Goal: Task Accomplishment & Management: Use online tool/utility

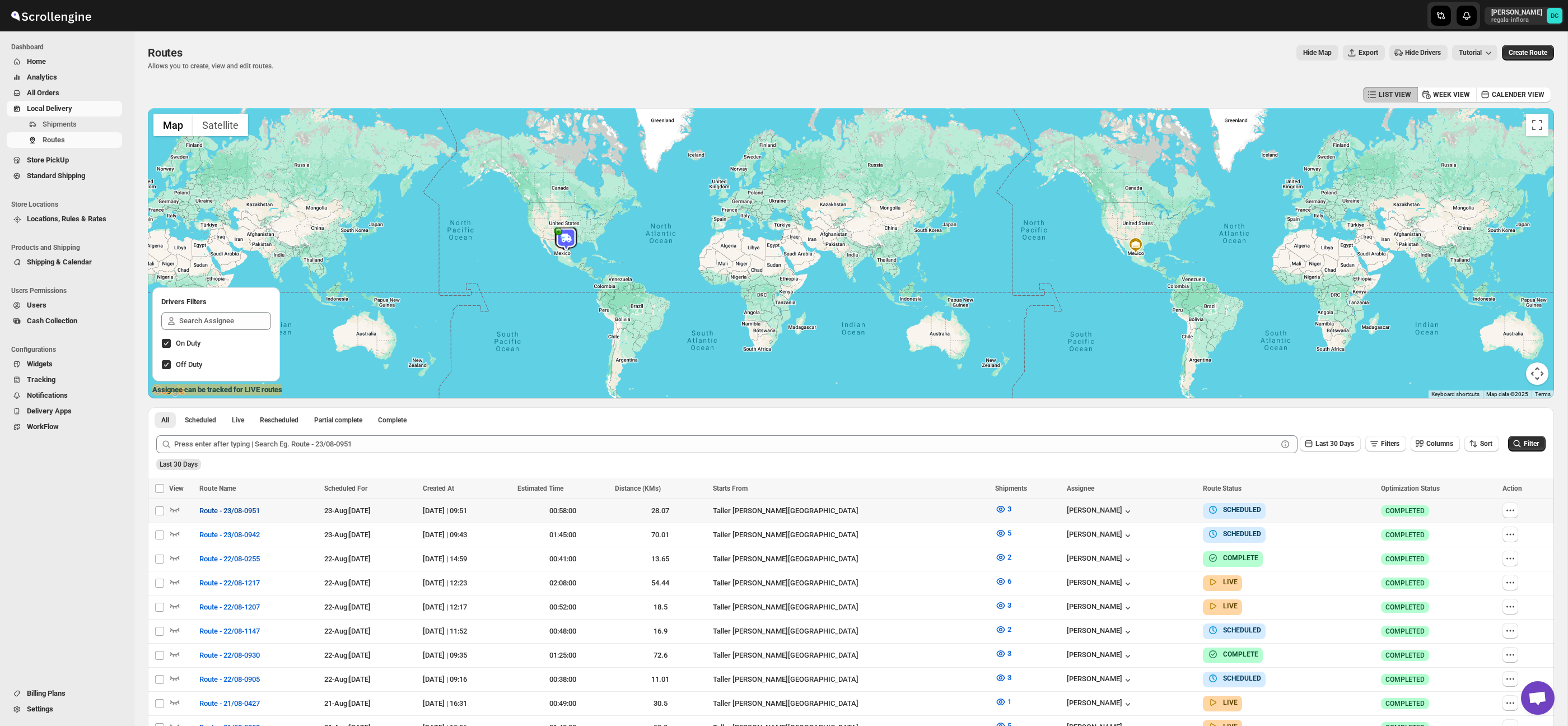
click at [223, 509] on span "Route - 23/08-0951" at bounding box center [229, 511] width 61 height 11
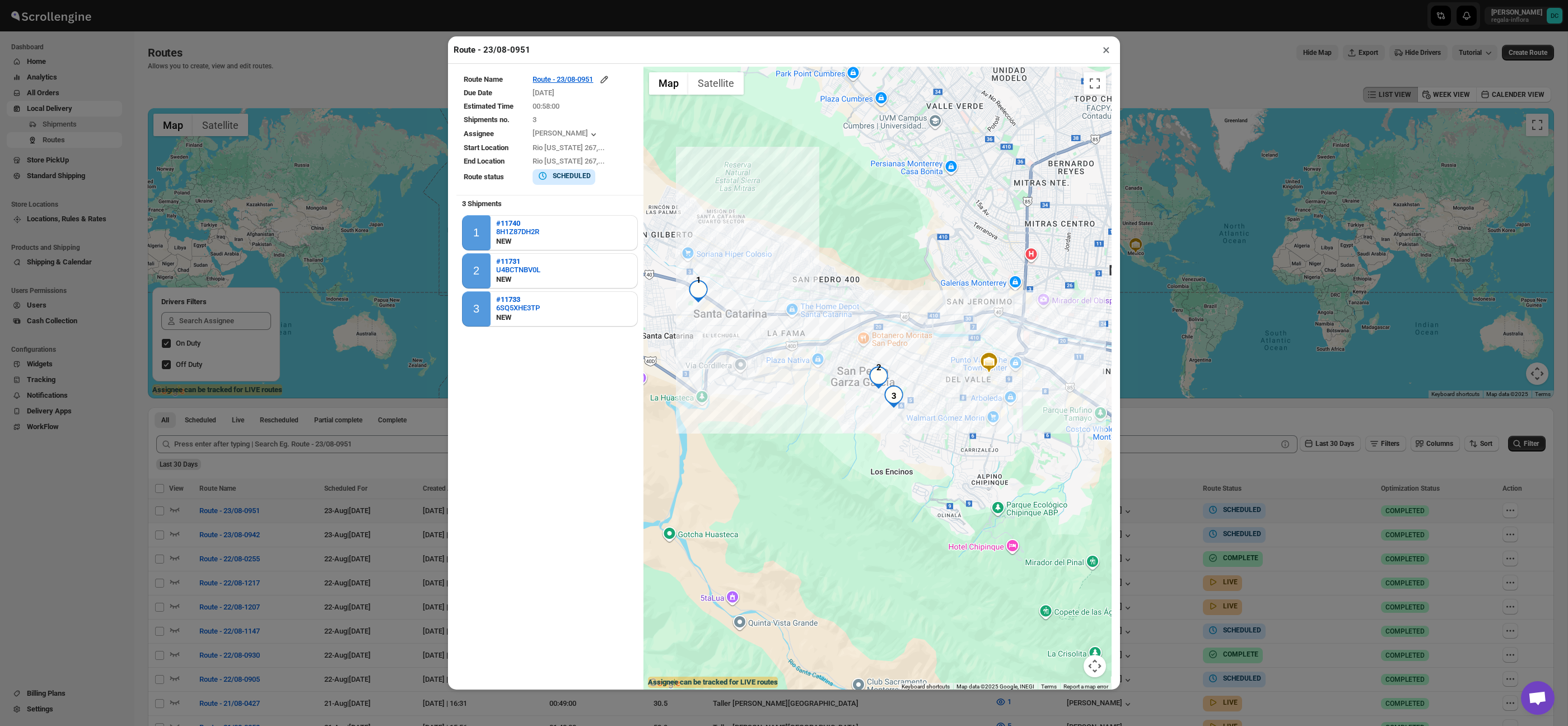
drag, startPoint x: 831, startPoint y: 329, endPoint x: 943, endPoint y: 324, distance: 112.1
click at [943, 324] on div at bounding box center [877, 379] width 468 height 625
click at [610, 75] on icon "button" at bounding box center [604, 80] width 11 height 11
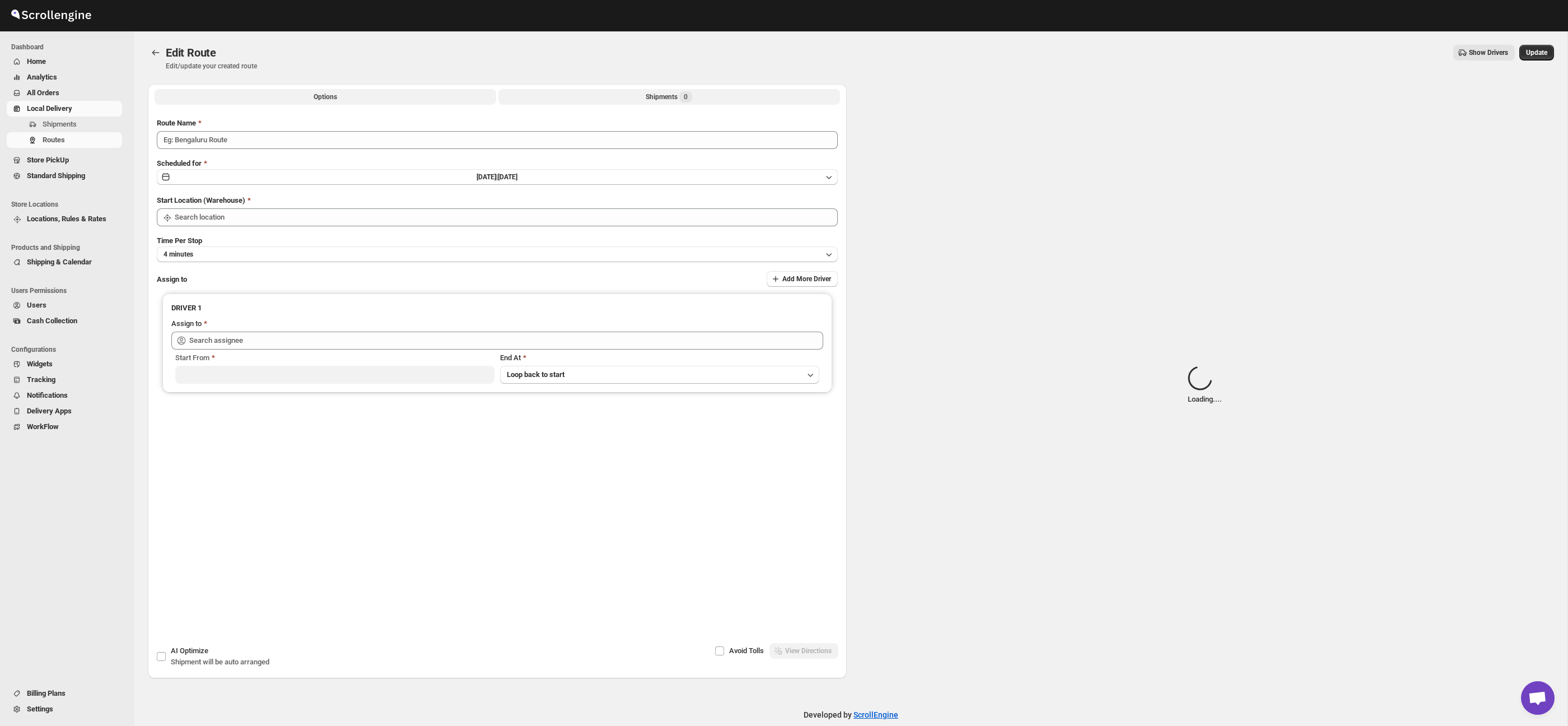
click at [539, 91] on button "Shipments 0" at bounding box center [669, 96] width 341 height 15
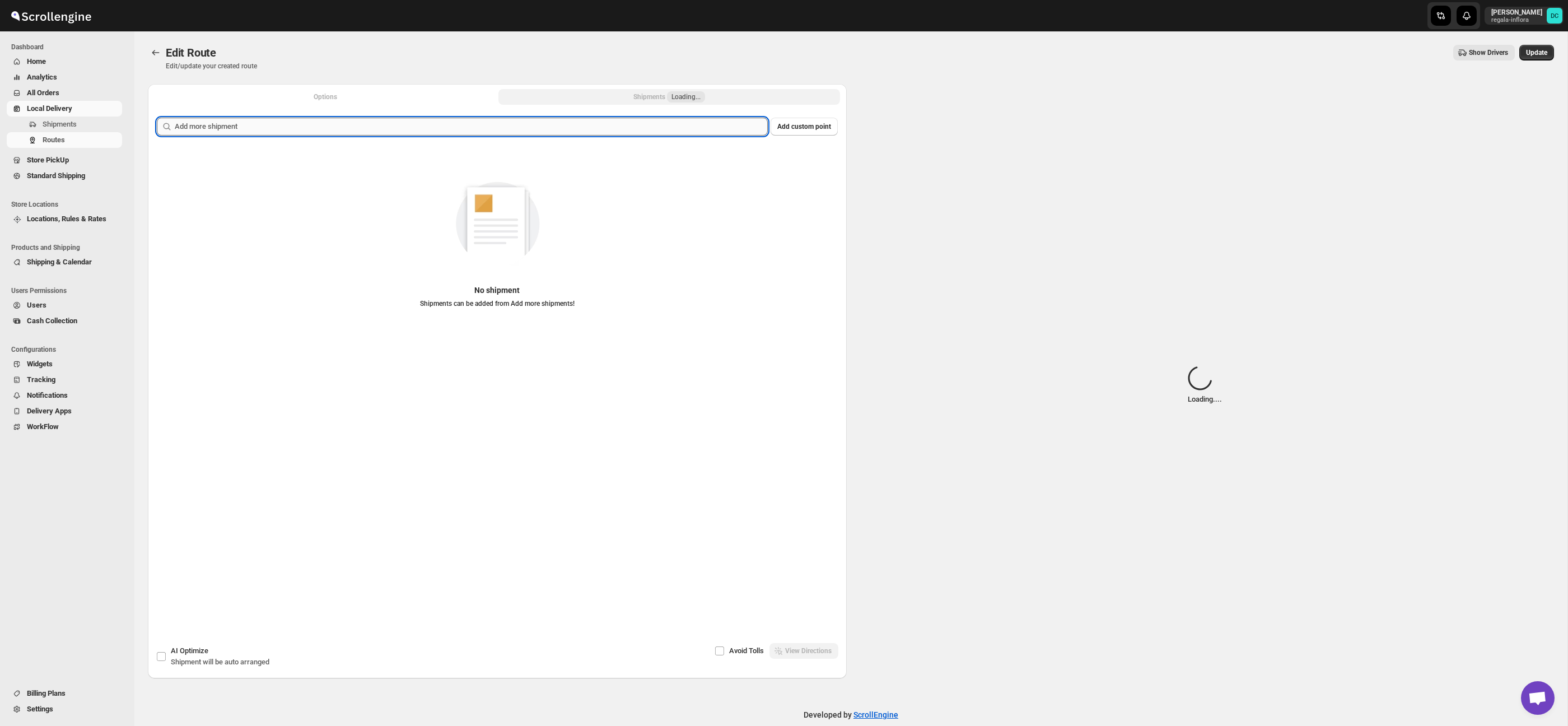
click at [495, 129] on input "text" at bounding box center [471, 126] width 593 height 18
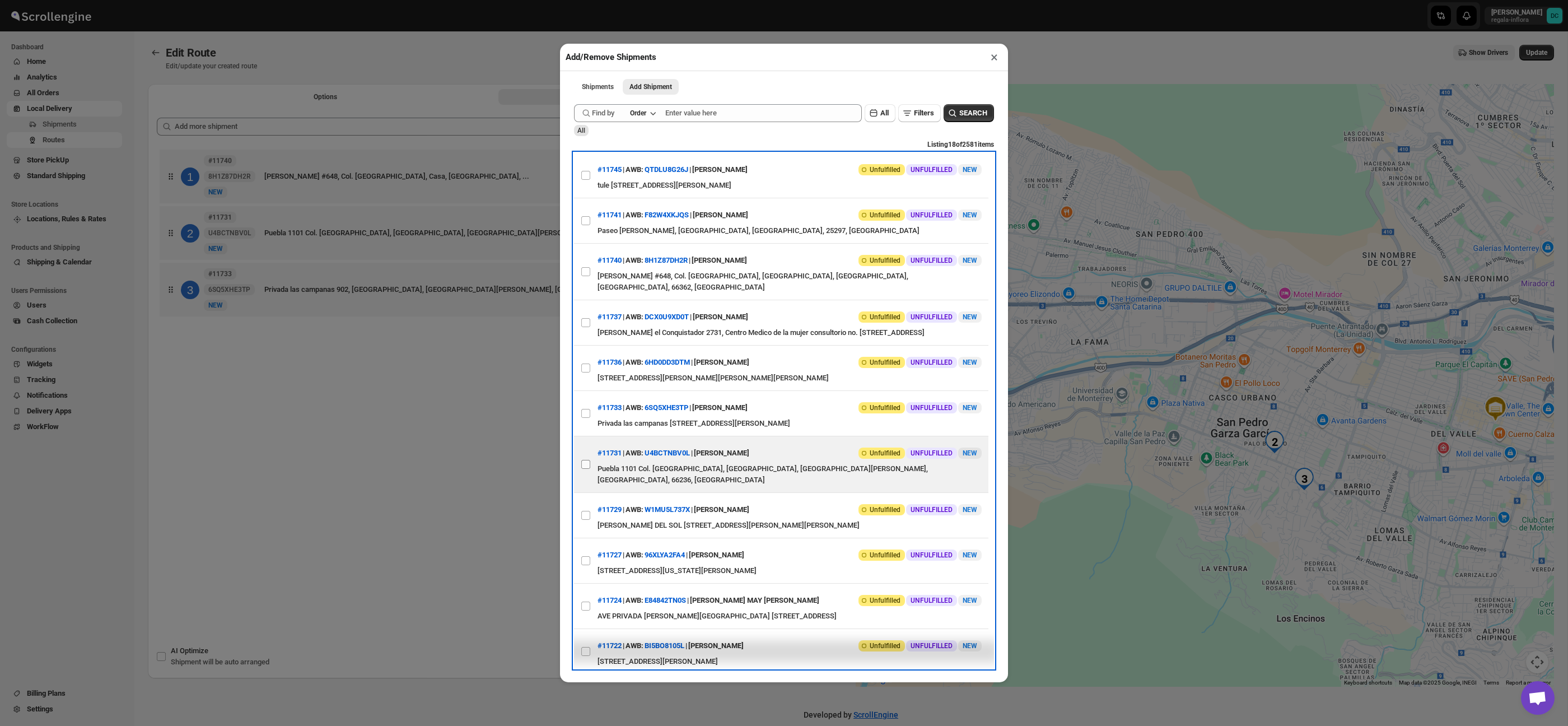
click at [589, 462] on label "View details for 68a8bf01fc41024ff29d10bf" at bounding box center [586, 464] width 23 height 56
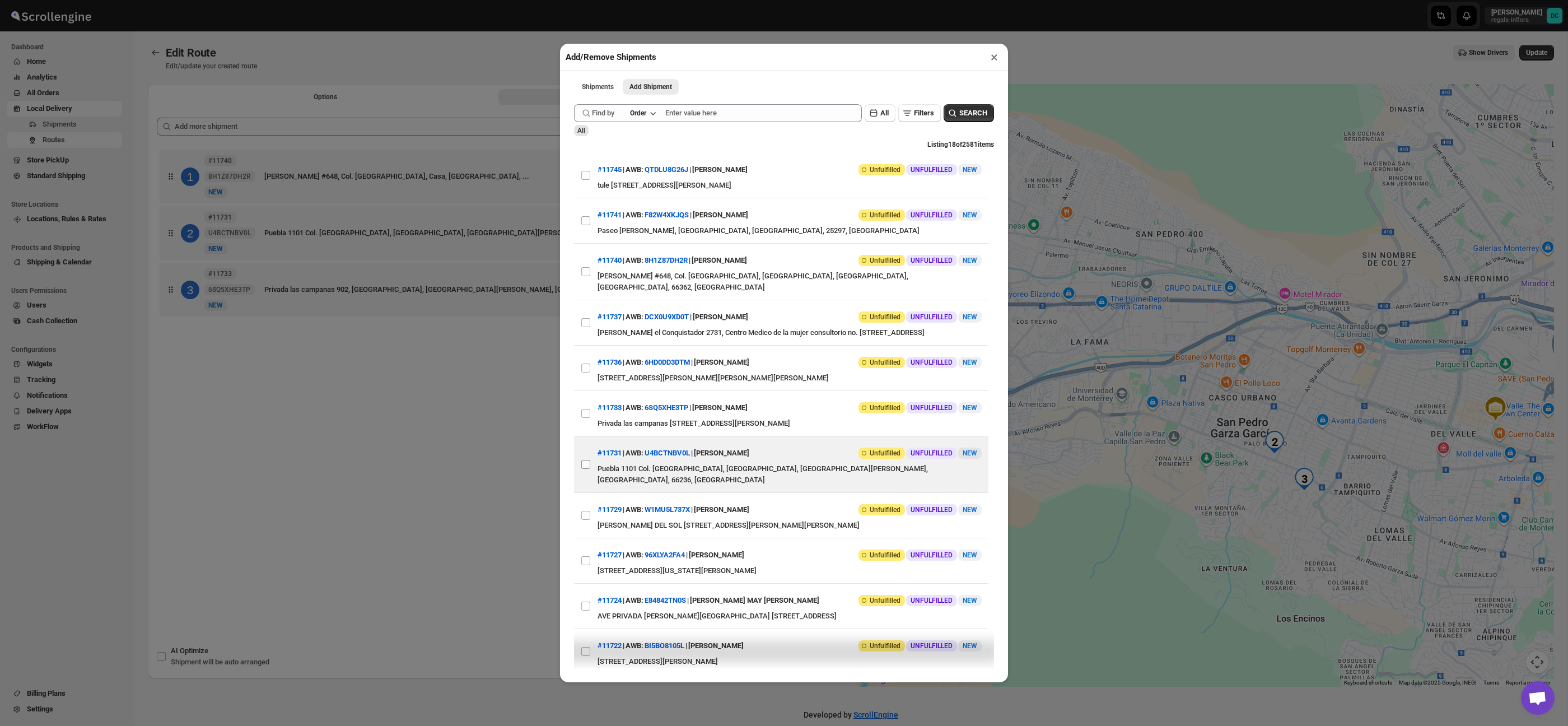
click at [589, 462] on input "View details for 68a8bf01fc41024ff29d10bf" at bounding box center [586, 464] width 9 height 9
checkbox input "true"
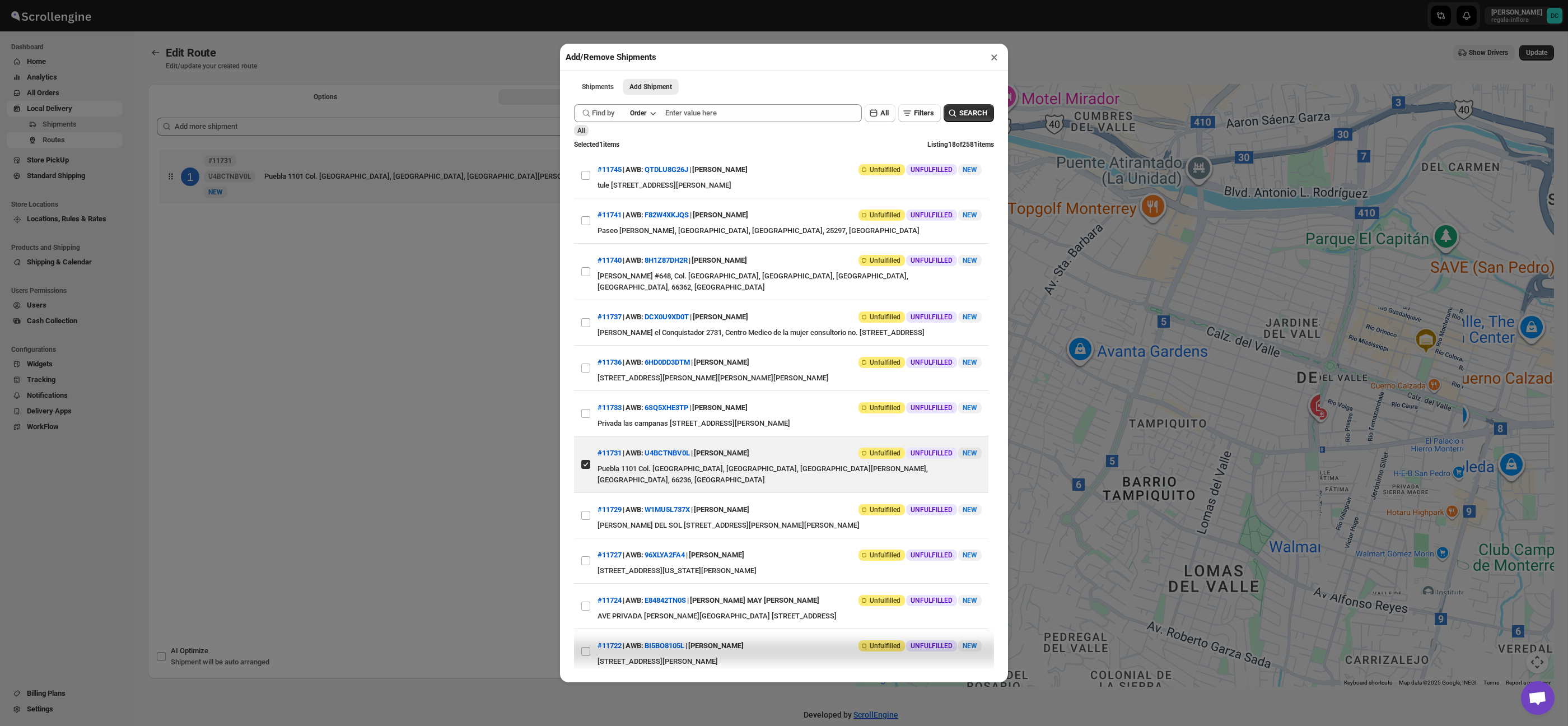
click at [991, 58] on button "×" at bounding box center [994, 57] width 16 height 15
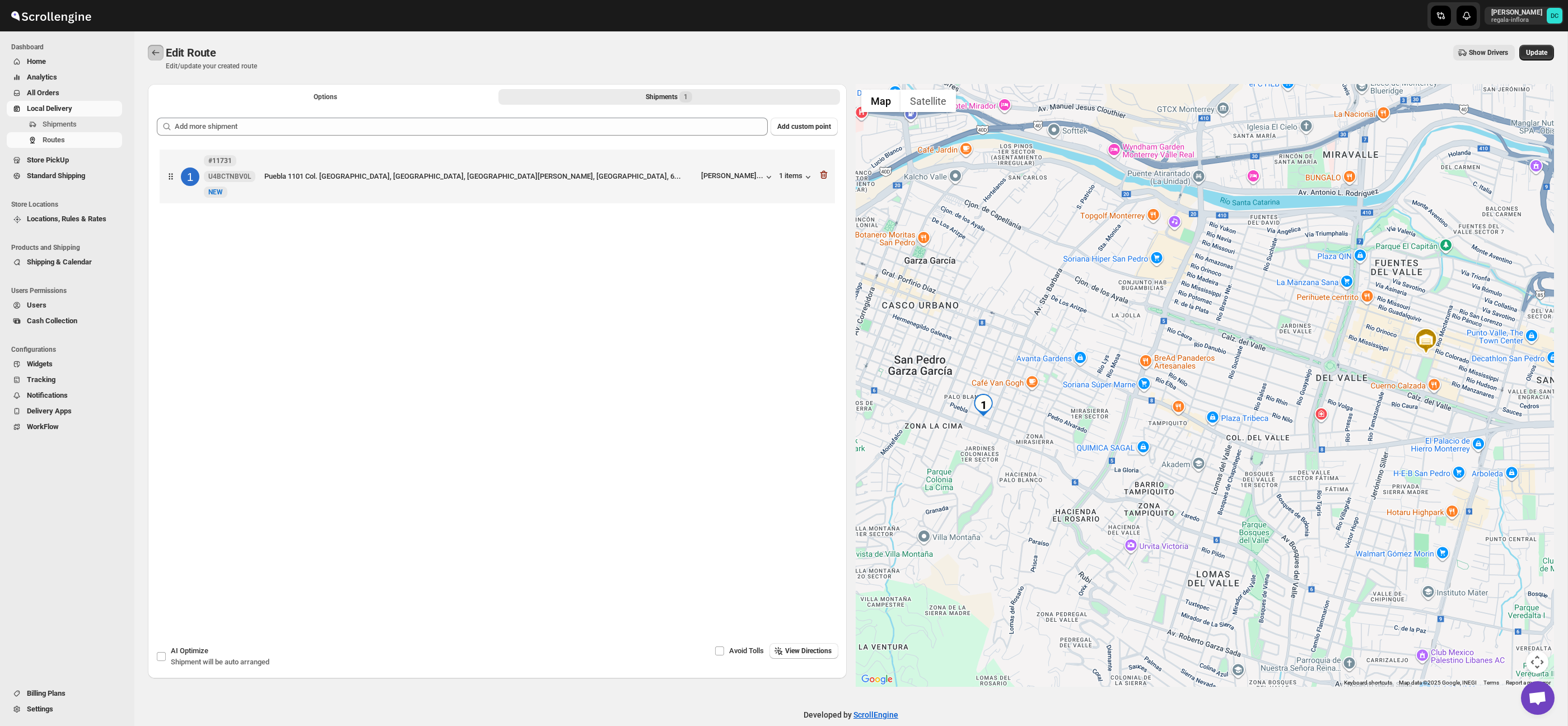
click at [158, 55] on icon "Routes" at bounding box center [156, 53] width 11 height 11
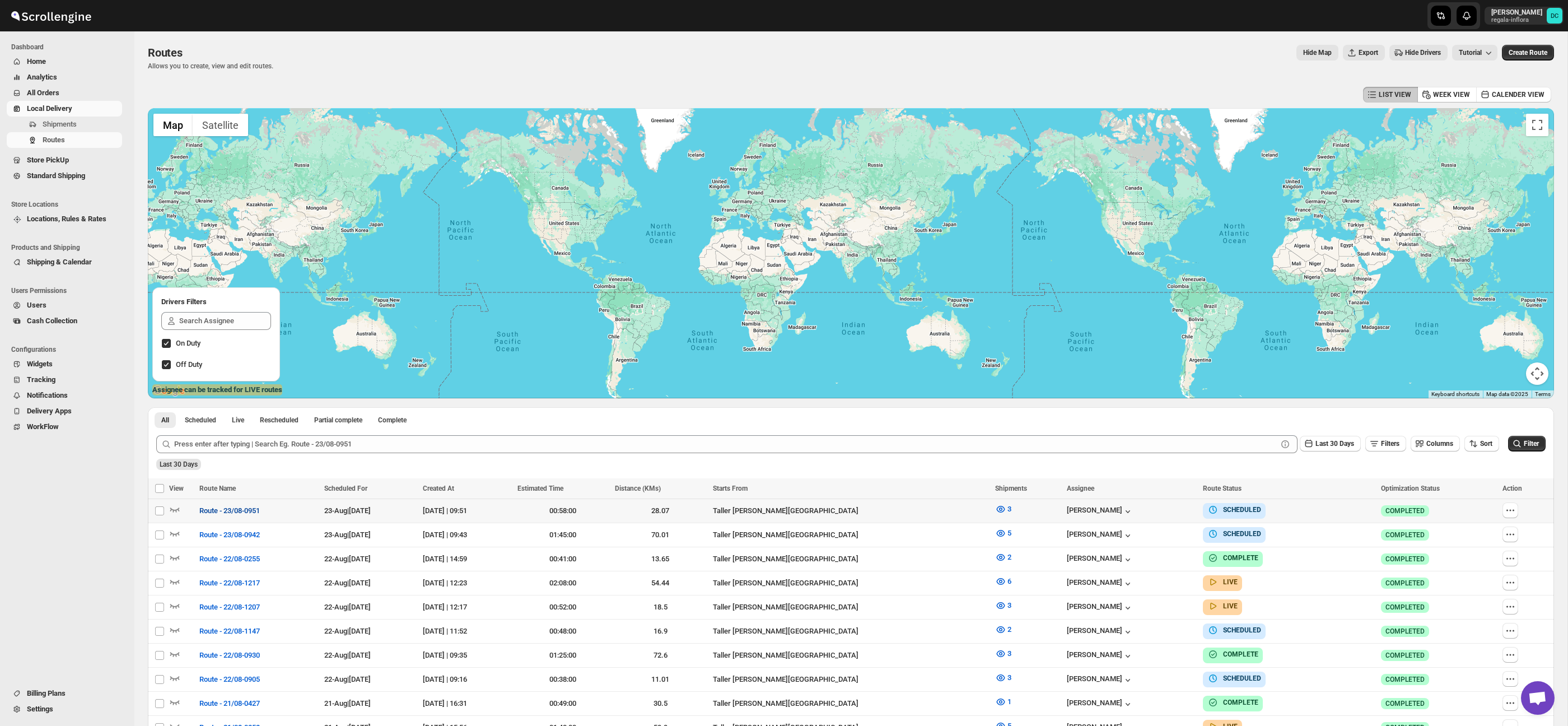
click at [249, 515] on span "Route - 23/08-0951" at bounding box center [229, 511] width 61 height 11
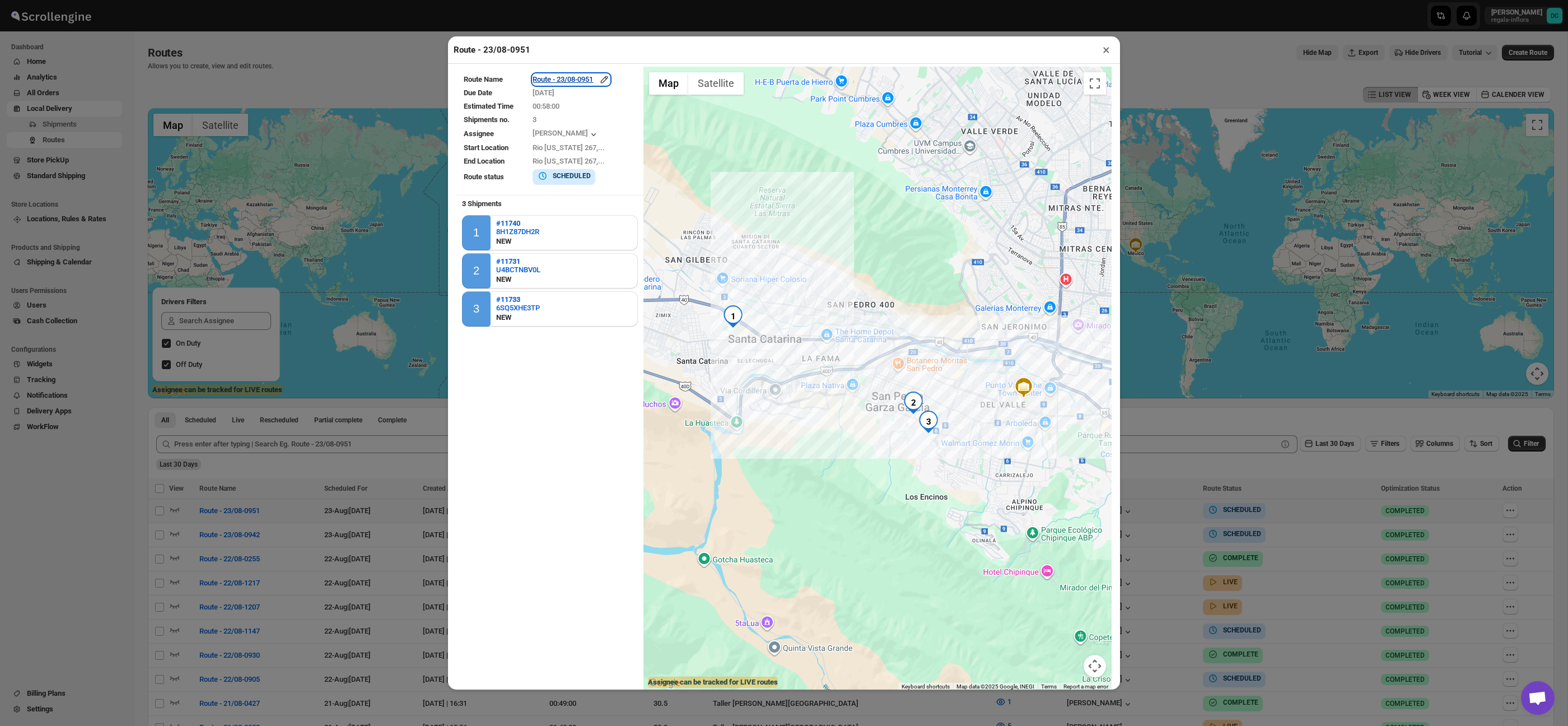
click at [610, 78] on icon "button" at bounding box center [604, 80] width 11 height 11
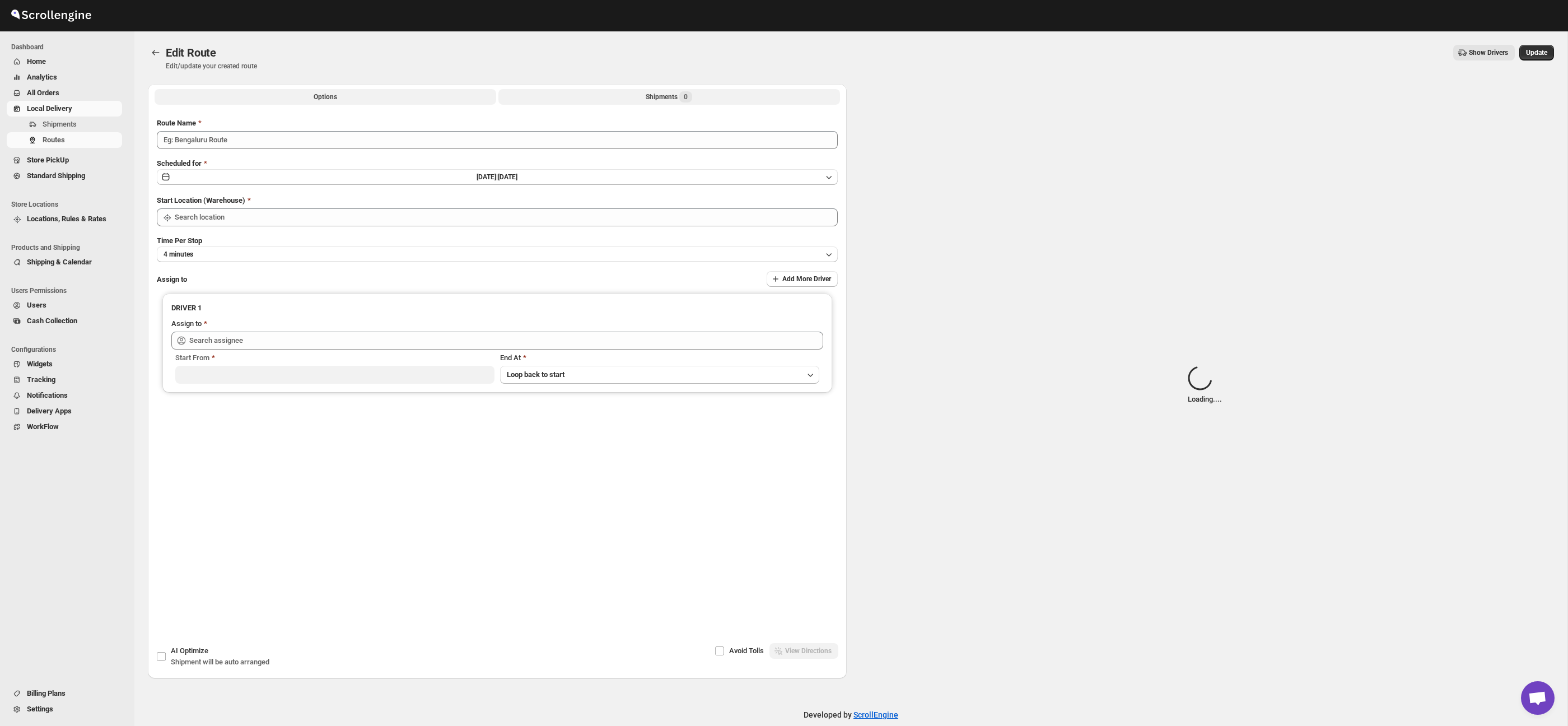
click at [715, 100] on button "Shipments 0" at bounding box center [669, 96] width 341 height 15
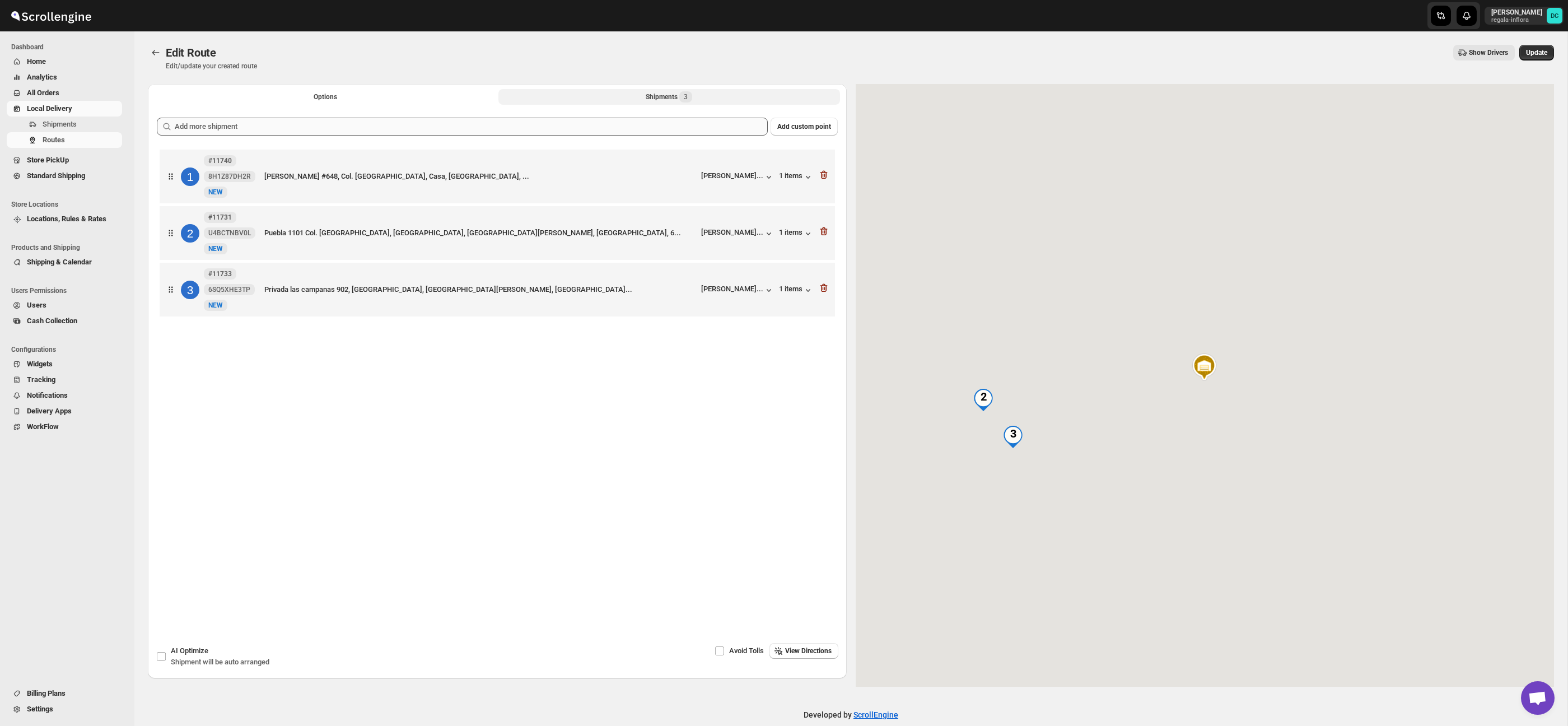
scroll to position [2, 0]
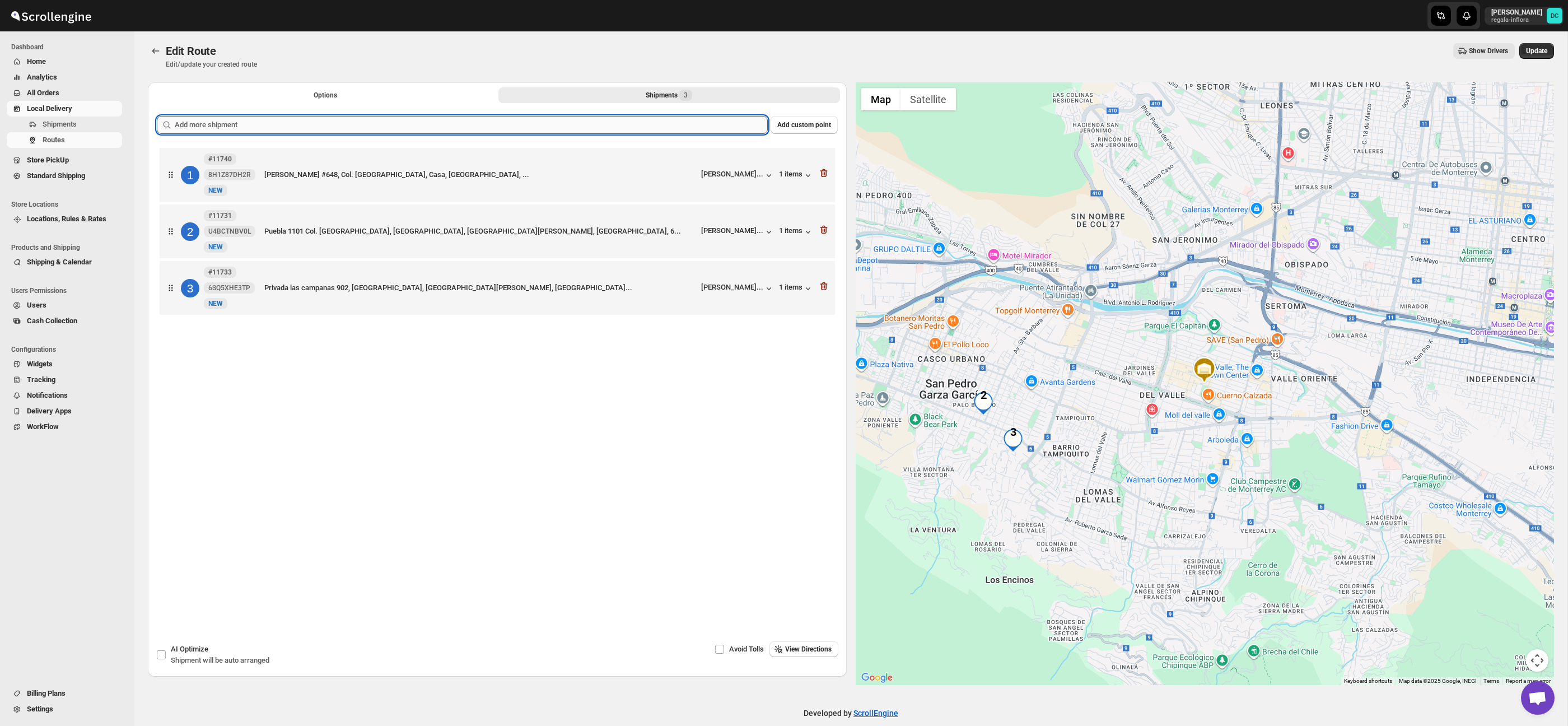
click at [730, 119] on input "text" at bounding box center [471, 124] width 593 height 18
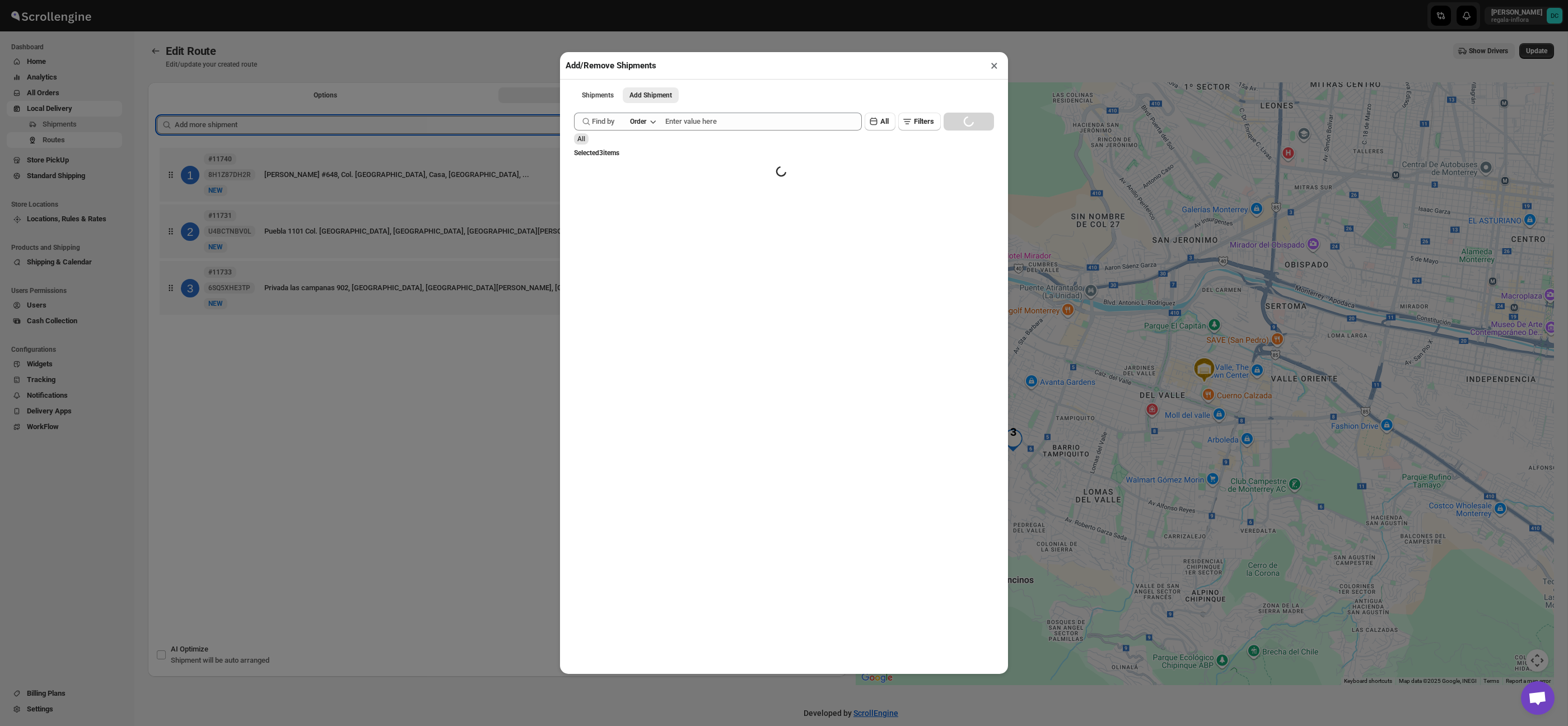
scroll to position [1, 0]
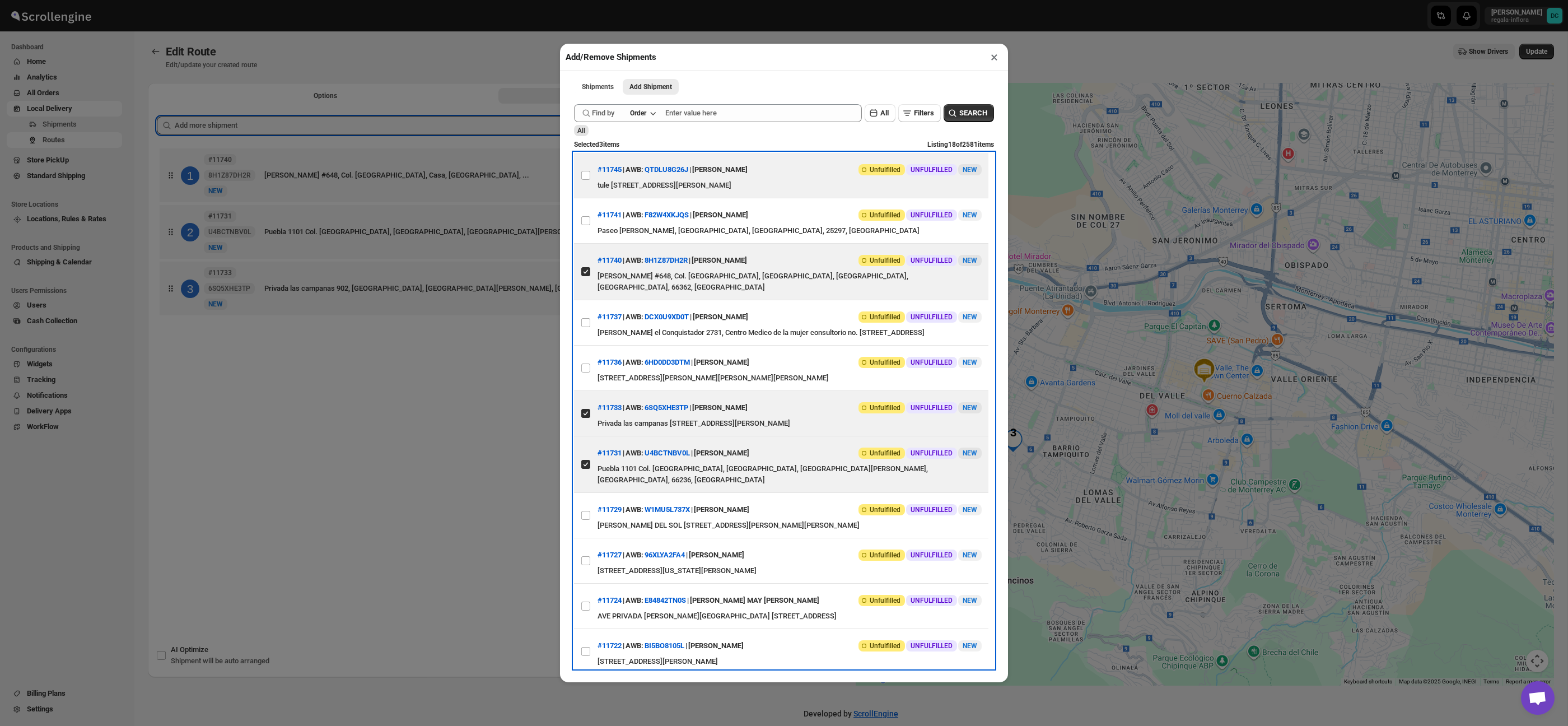
click at [614, 186] on div "tule [STREET_ADDRESS][PERSON_NAME]" at bounding box center [789, 186] width 384 height 11
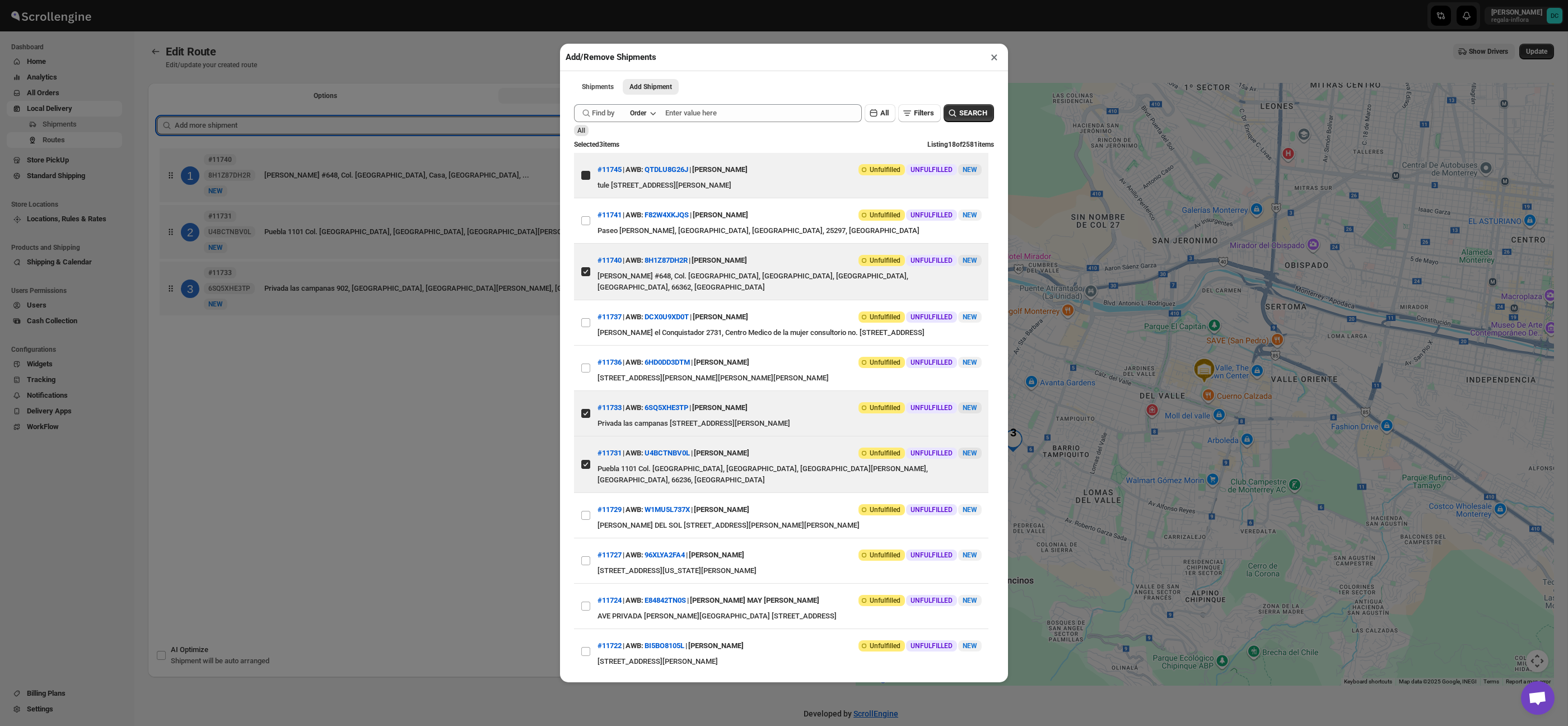
checkbox input "true"
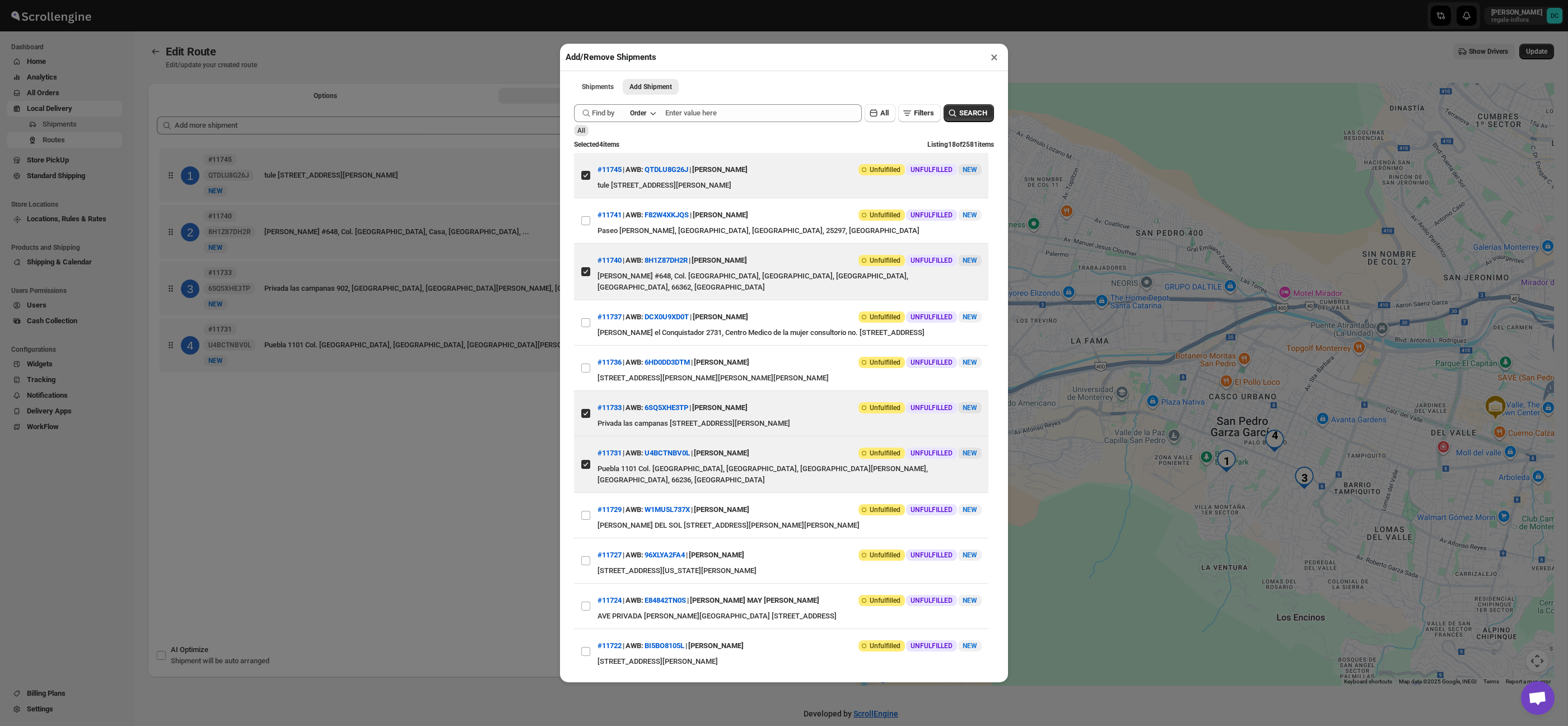
click at [999, 58] on button "×" at bounding box center [994, 57] width 16 height 15
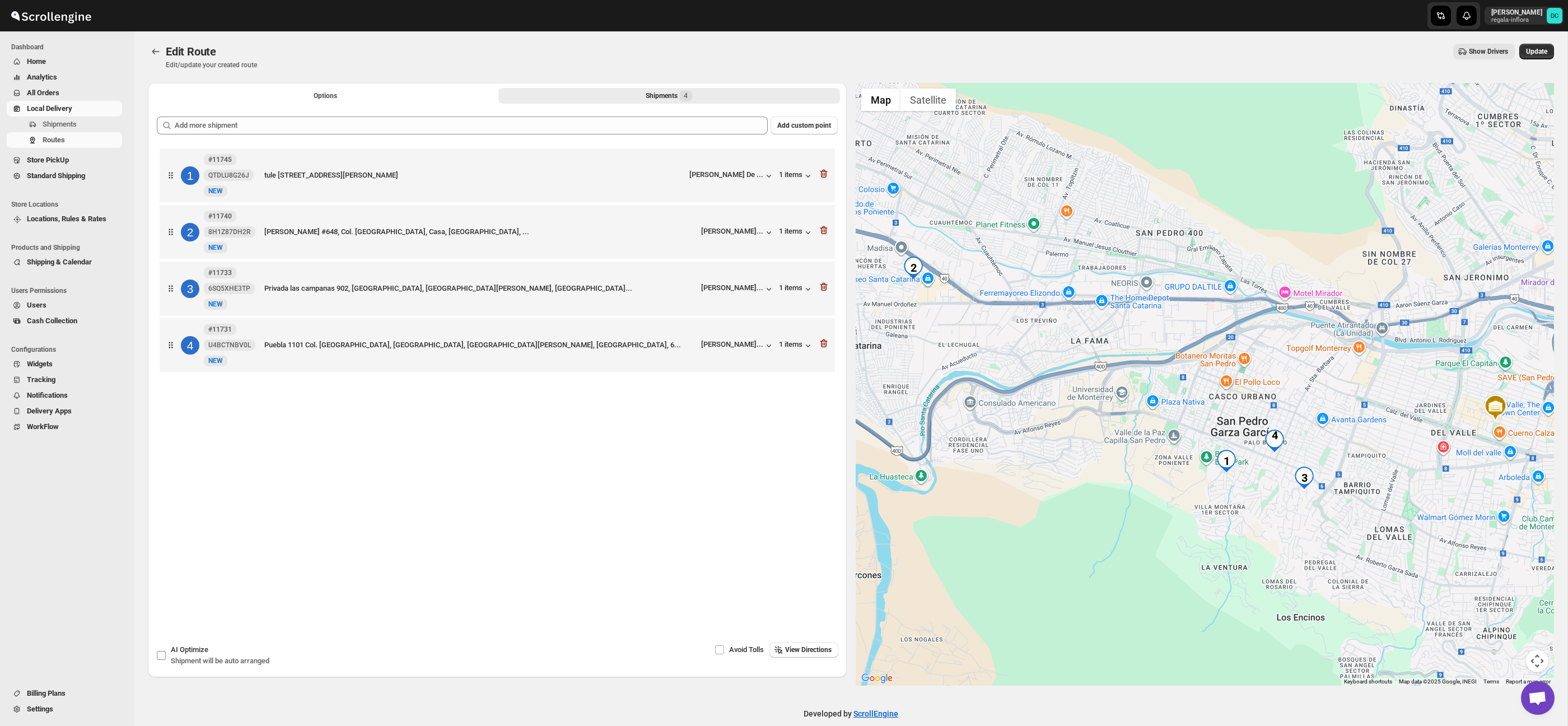
click at [168, 651] on label "AI Optimize Shipment will be auto arranged" at bounding box center [213, 655] width 113 height 27
click at [166, 651] on input "AI Optimize Shipment will be auto arranged" at bounding box center [161, 655] width 9 height 9
checkbox input "true"
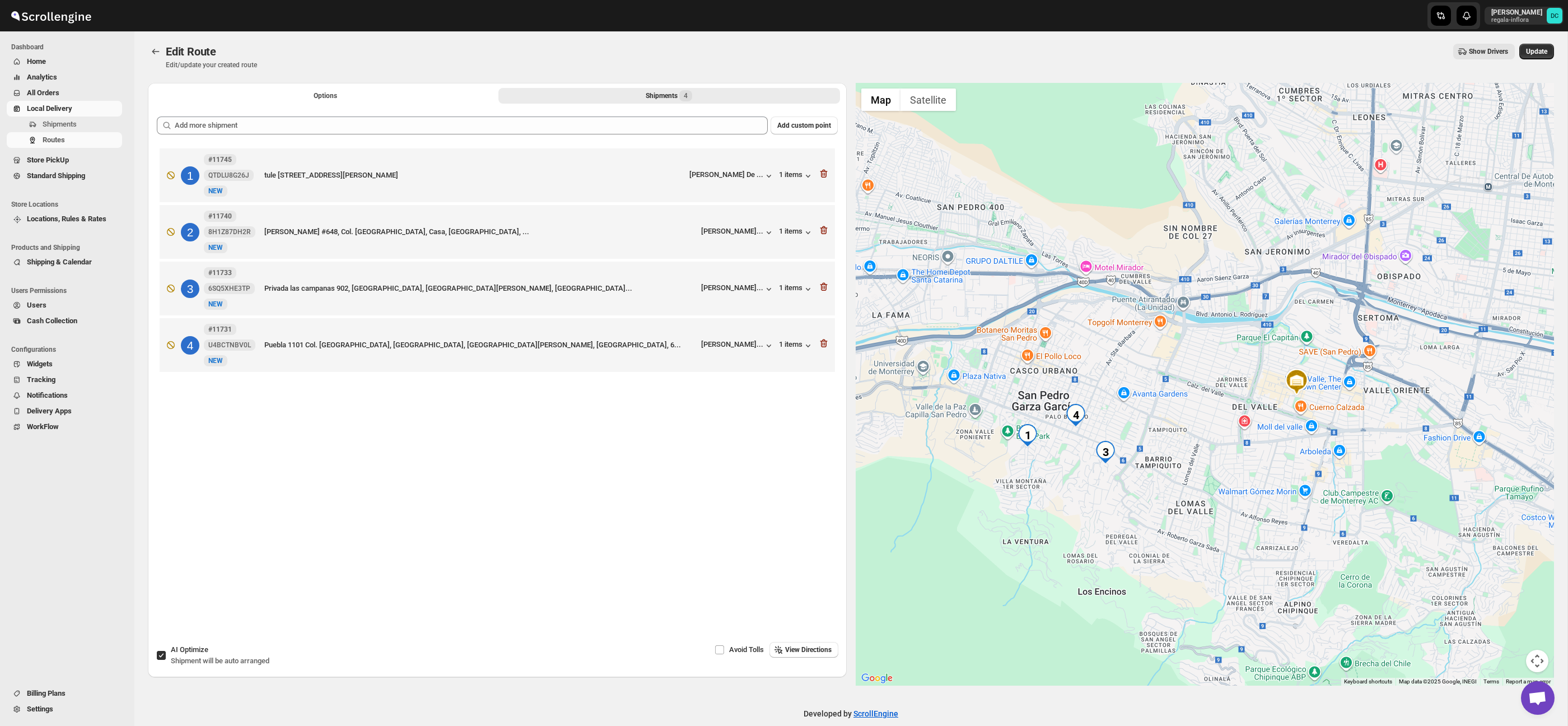
drag, startPoint x: 882, startPoint y: 452, endPoint x: 976, endPoint y: 464, distance: 94.8
click at [976, 464] on div at bounding box center [1205, 384] width 699 height 602
click at [827, 348] on icon "button" at bounding box center [824, 343] width 11 height 11
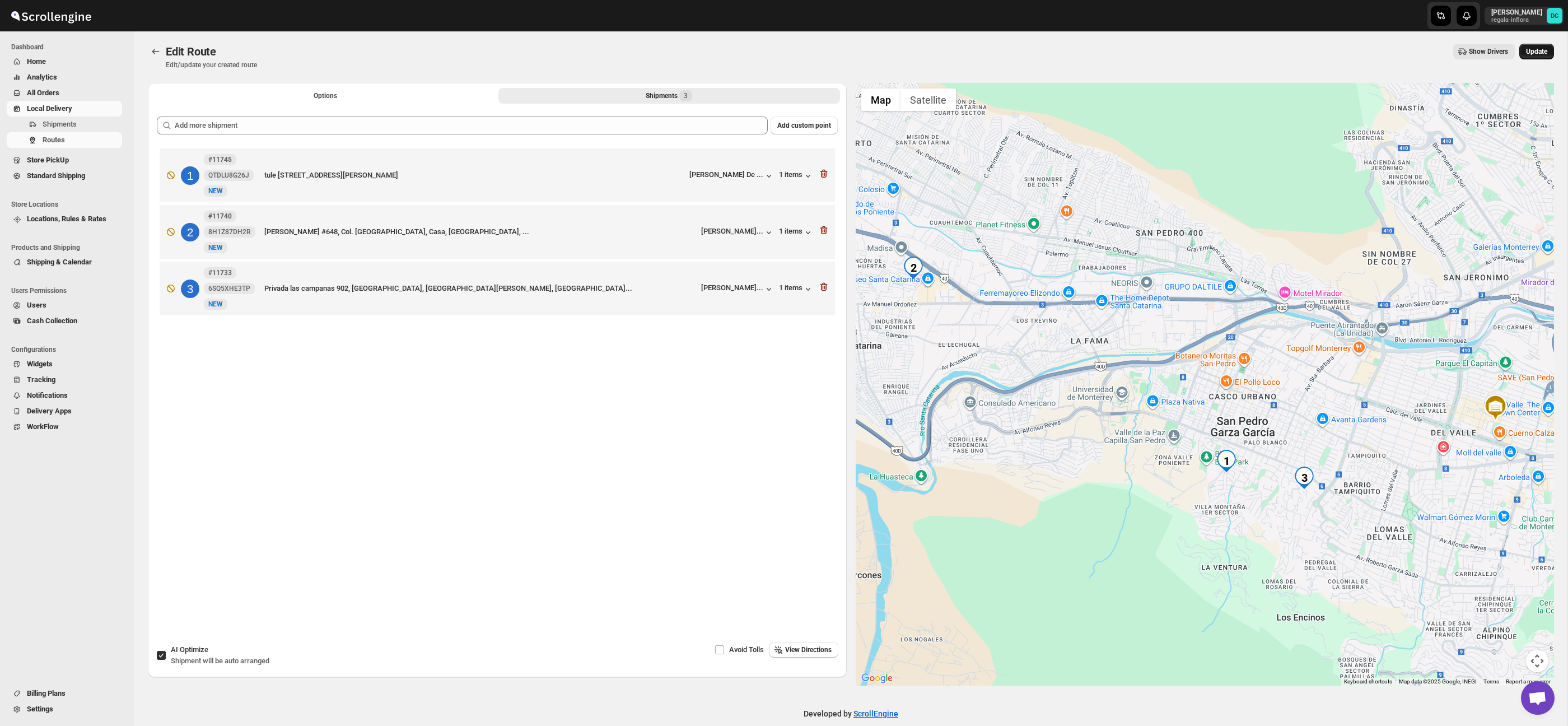
click at [1532, 50] on span "Update" at bounding box center [1536, 51] width 21 height 9
